Goal: Information Seeking & Learning: Find contact information

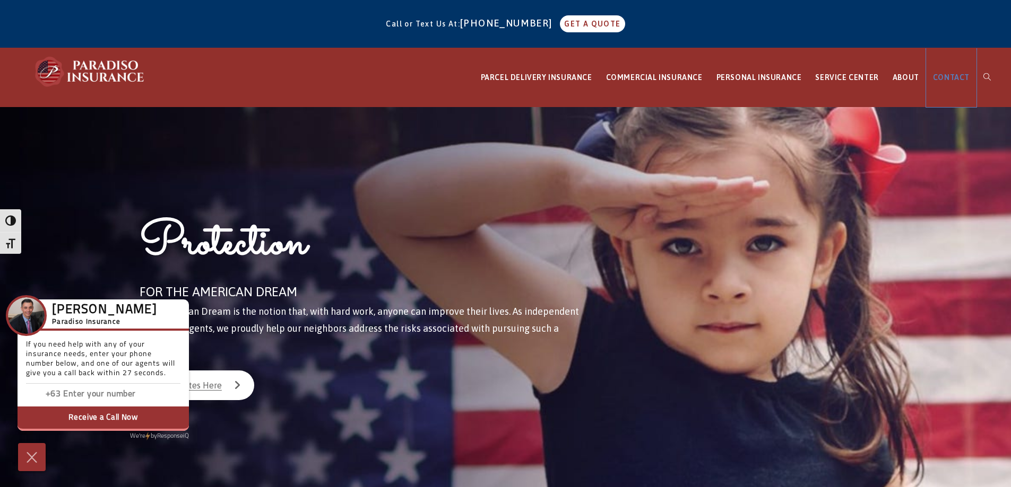
click at [957, 79] on span "CONTACT" at bounding box center [951, 77] width 37 height 8
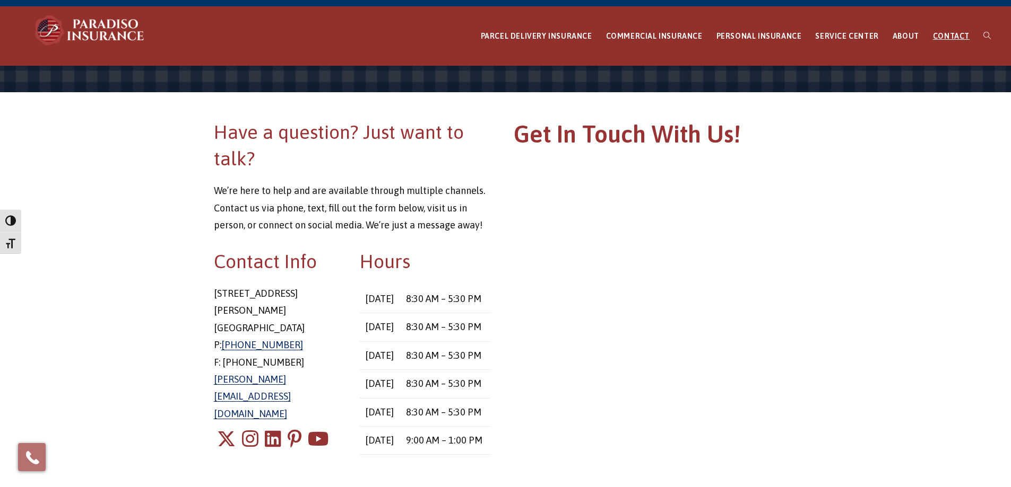
scroll to position [53, 0]
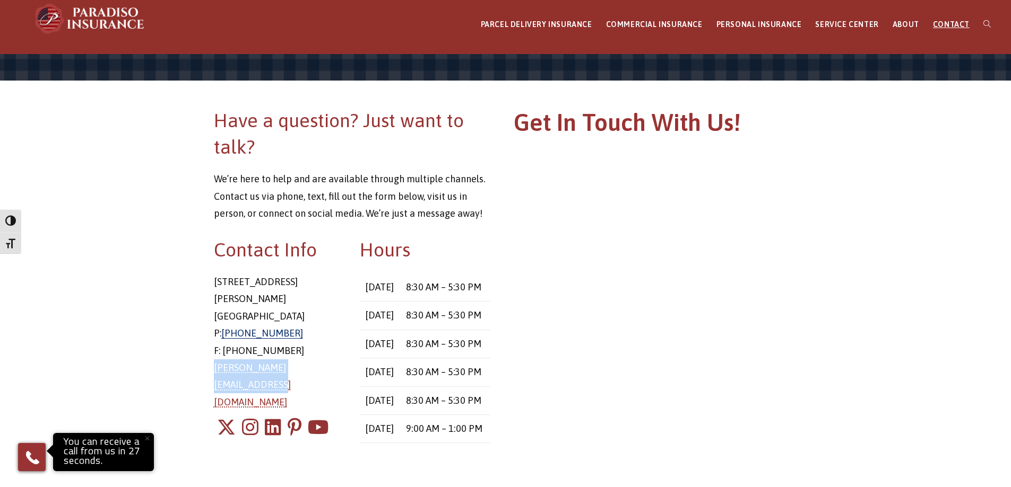
drag, startPoint x: 350, startPoint y: 354, endPoint x: 213, endPoint y: 351, distance: 136.4
click at [213, 351] on div "Contact Info 8 East Main Street Stafford Springs, CT 06076 P: 860-684-5270 F: 8…" at bounding box center [279, 352] width 146 height 230
copy link "chris@paradisoinsurance.com"
